Goal: Ask a question

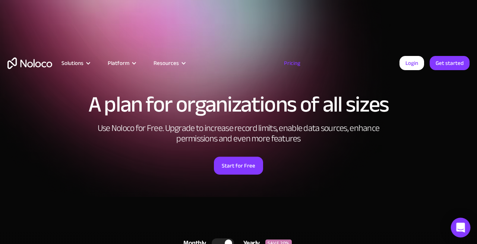
click at [458, 231] on icon "Open Intercom Messenger" at bounding box center [461, 227] width 10 height 10
click at [456, 225] on div "Open Intercom Messenger" at bounding box center [461, 228] width 20 height 20
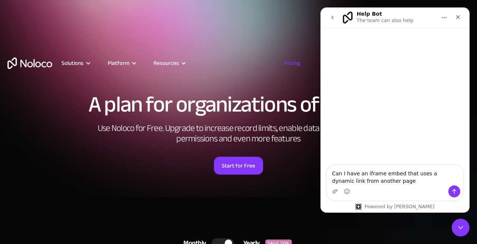
type textarea "Can I have an iframe embed that uses a dynamic link from another page?"
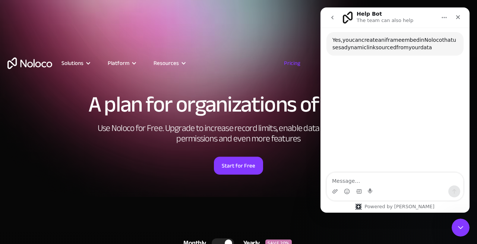
scroll to position [55, 0]
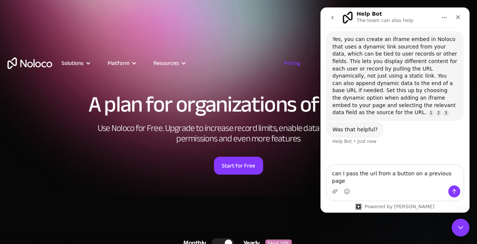
type textarea "can I pass the url from a button on a previous page?"
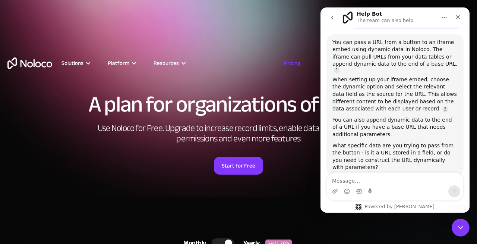
scroll to position [199, 0]
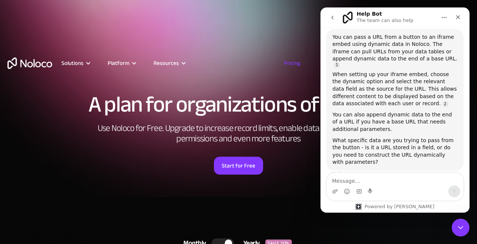
click at [389, 176] on textarea "Message…" at bounding box center [395, 178] width 136 height 13
drag, startPoint x: 444, startPoint y: 140, endPoint x: 453, endPoint y: 147, distance: 11.0
click at [453, 147] on div "What specific data are you trying to pass from the button - is it a URL stored …" at bounding box center [394, 151] width 125 height 29
copy div "need to construct the URL dynamically with parameters"
click at [366, 182] on textarea "Message…" at bounding box center [395, 178] width 136 height 13
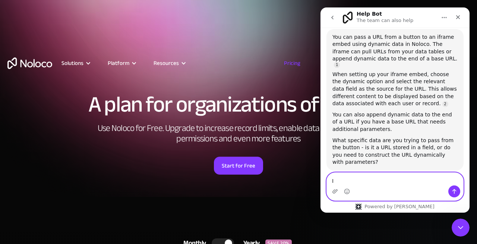
paste textarea "need to construct the URL dynamically with parameters"
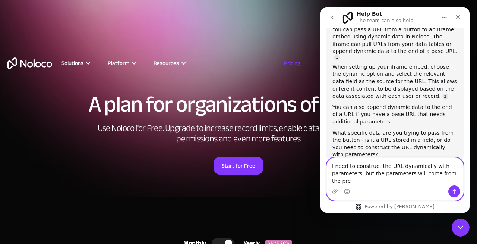
scroll to position [214, 0]
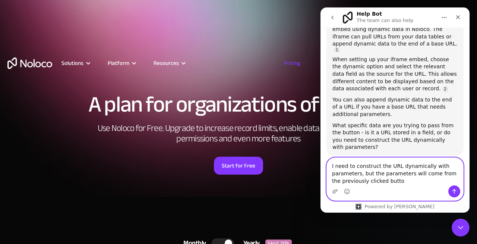
type textarea "I need to construct the URL dynamically with parameters, but the parameters wil…"
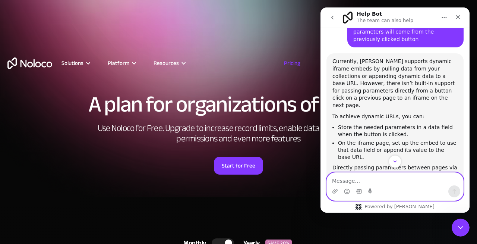
scroll to position [396, 0]
